Goal: Book appointment/travel/reservation

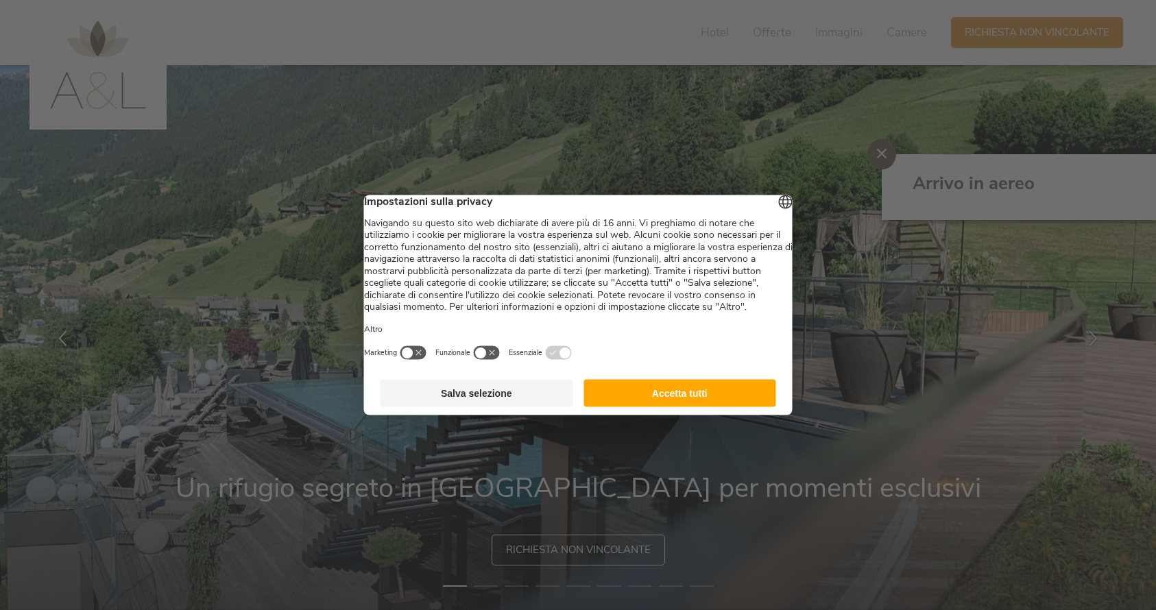
click at [483, 407] on button "Salva selezione" at bounding box center [477, 393] width 193 height 27
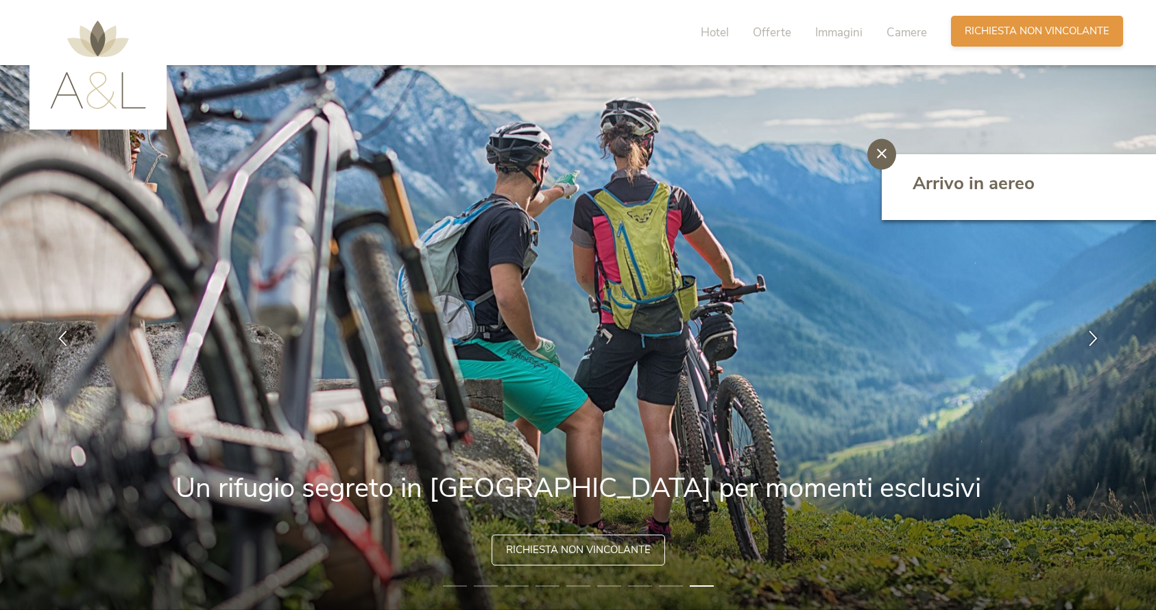
click at [1036, 30] on span "Richiesta non vincolante" at bounding box center [1037, 31] width 145 height 14
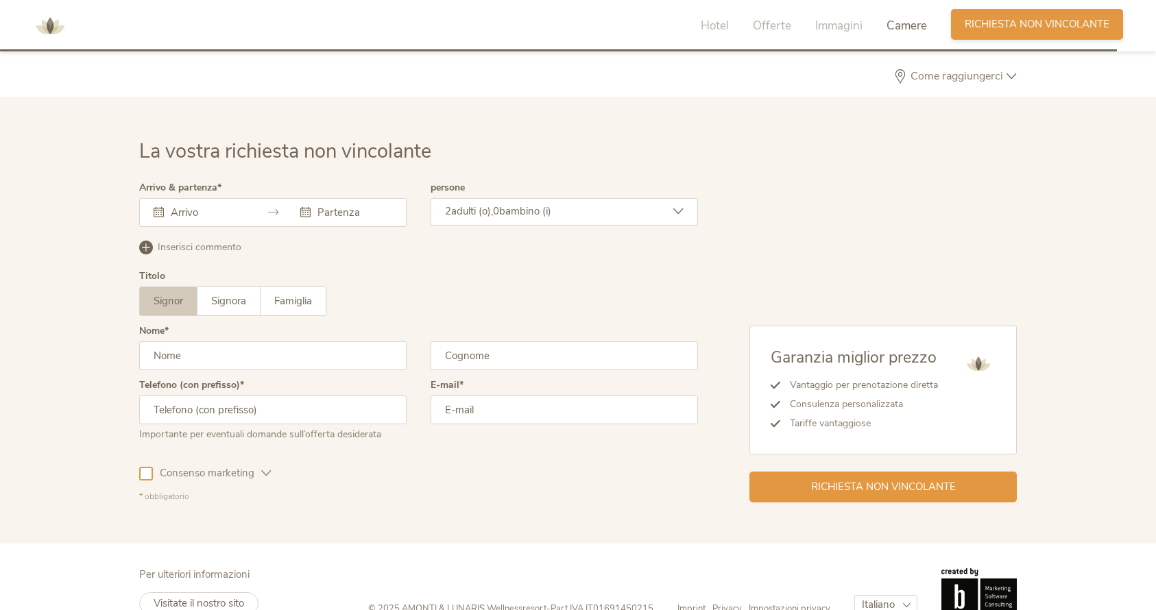
scroll to position [4131, 0]
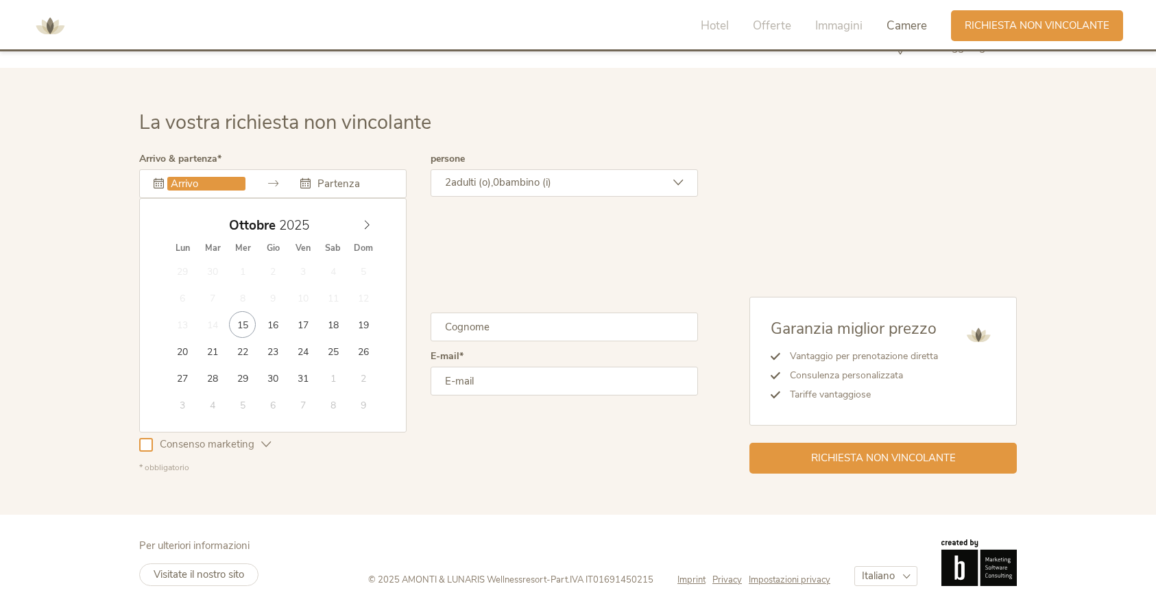
click at [189, 184] on input "text" at bounding box center [206, 184] width 78 height 14
click at [363, 223] on icon at bounding box center [367, 225] width 10 height 10
type input "2026"
click at [363, 223] on icon at bounding box center [367, 225] width 10 height 10
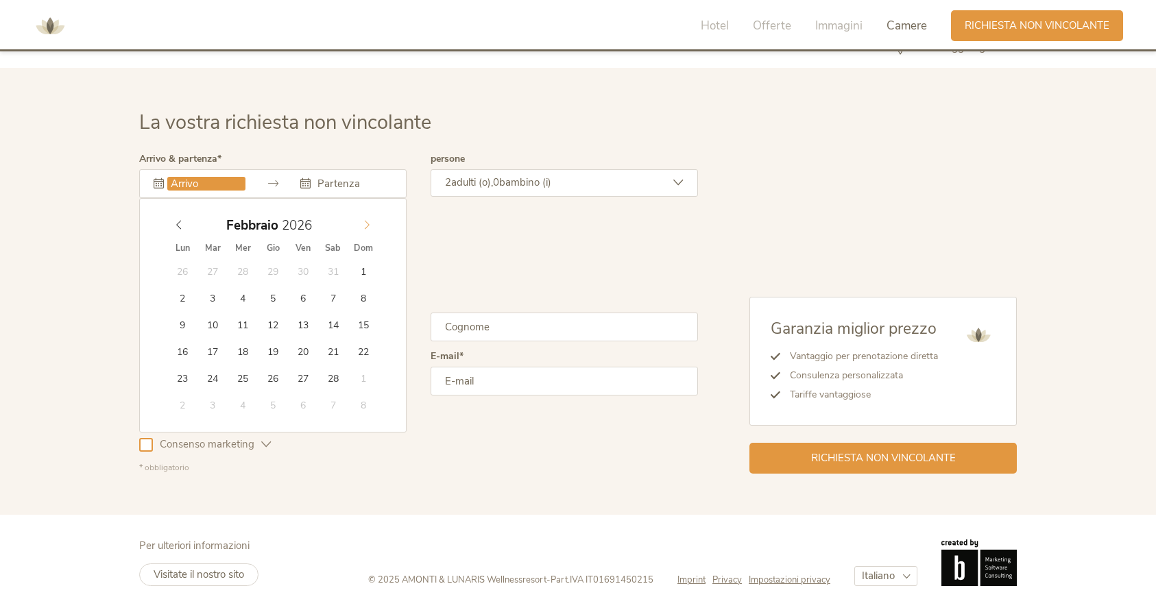
click at [363, 223] on icon at bounding box center [367, 225] width 10 height 10
type input "[DATE]"
type input "2026"
type input "[DATE]"
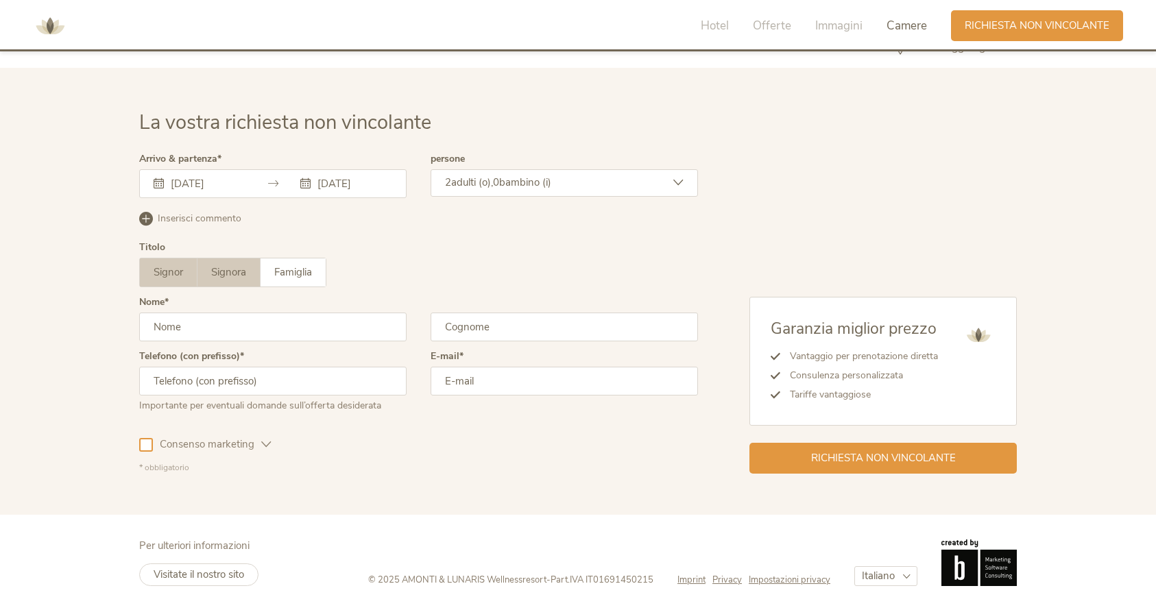
click at [245, 273] on span "Signora" at bounding box center [228, 272] width 35 height 14
click at [241, 333] on input "text" at bounding box center [272, 327] width 267 height 29
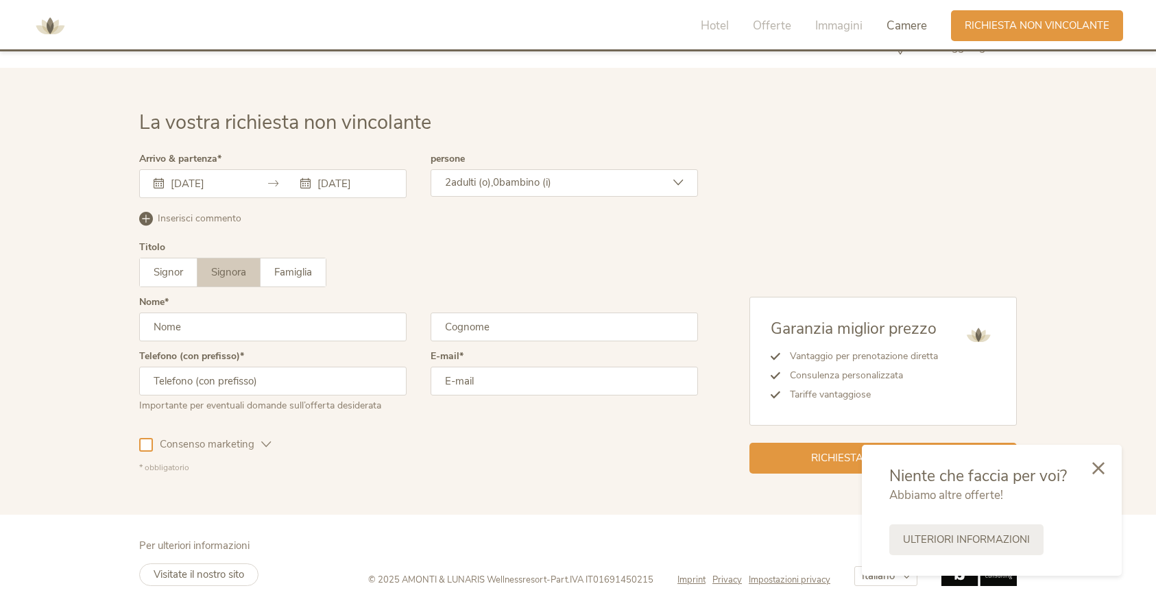
type input "Federica"
type input "Triboldi"
type input "3356024396"
type input "[EMAIL_ADDRESS][DOMAIN_NAME]"
click at [975, 537] on span "Ulteriori informazioni" at bounding box center [966, 538] width 127 height 14
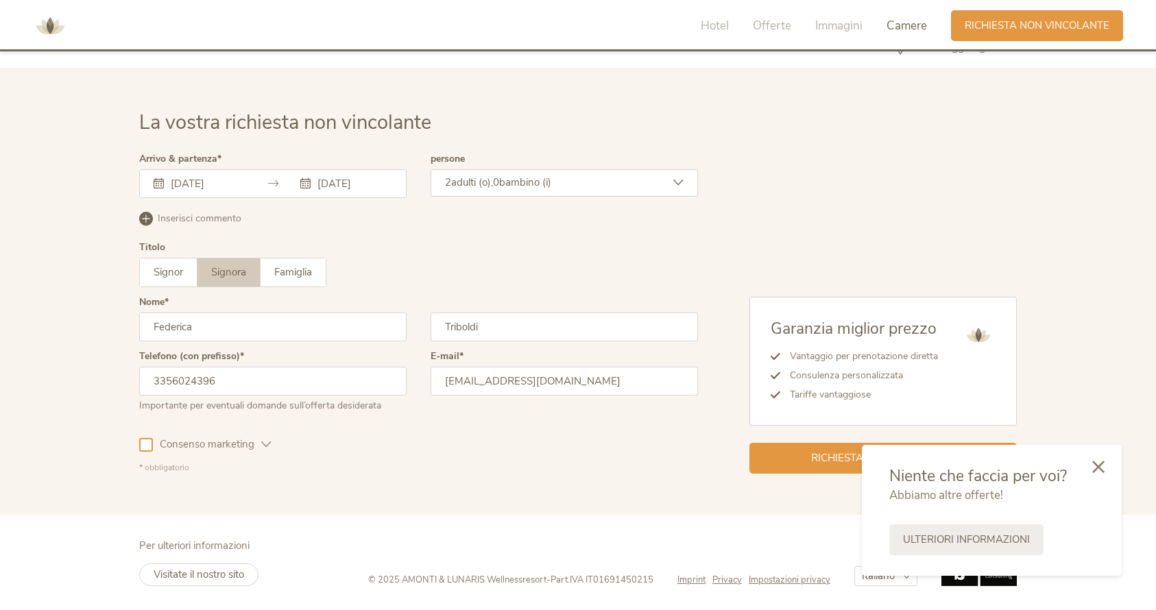
click at [1098, 467] on icon at bounding box center [1098, 467] width 12 height 12
